Goal: Task Accomplishment & Management: Manage account settings

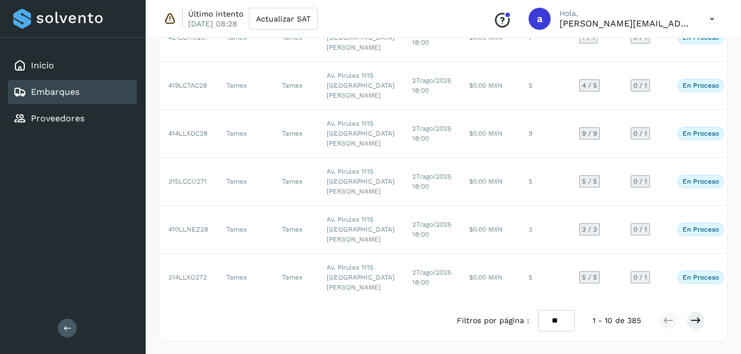
scroll to position [633, 0]
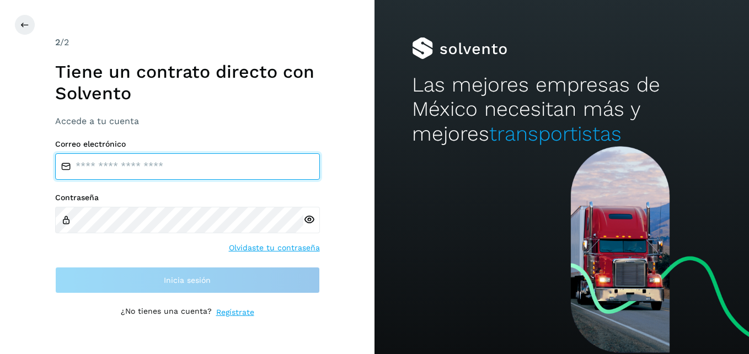
type input "**********"
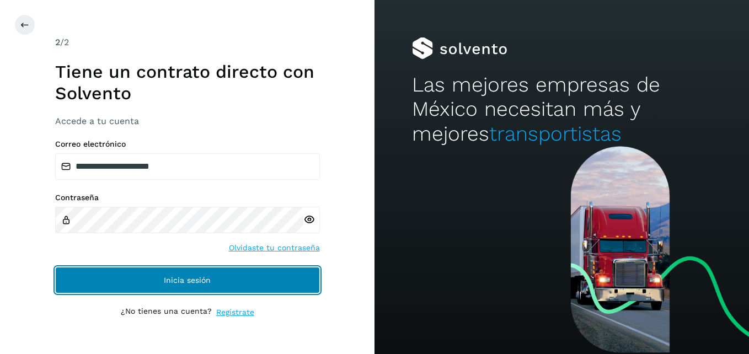
click at [144, 289] on button "Inicia sesión" at bounding box center [187, 280] width 265 height 26
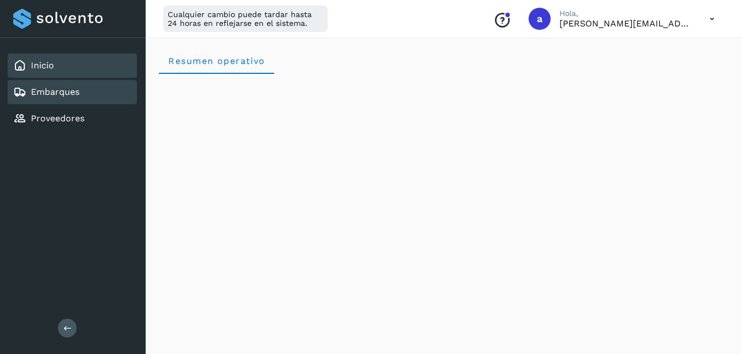
click at [79, 93] on link "Embarques" at bounding box center [55, 92] width 49 height 10
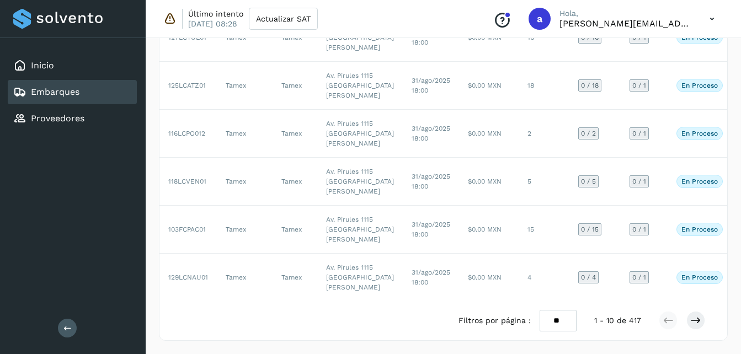
scroll to position [633, 0]
click at [685, 317] on div at bounding box center [682, 320] width 46 height 19
click at [690, 317] on icon at bounding box center [695, 320] width 11 height 11
click at [664, 322] on icon at bounding box center [668, 320] width 11 height 11
